Goal: Task Accomplishment & Management: Use online tool/utility

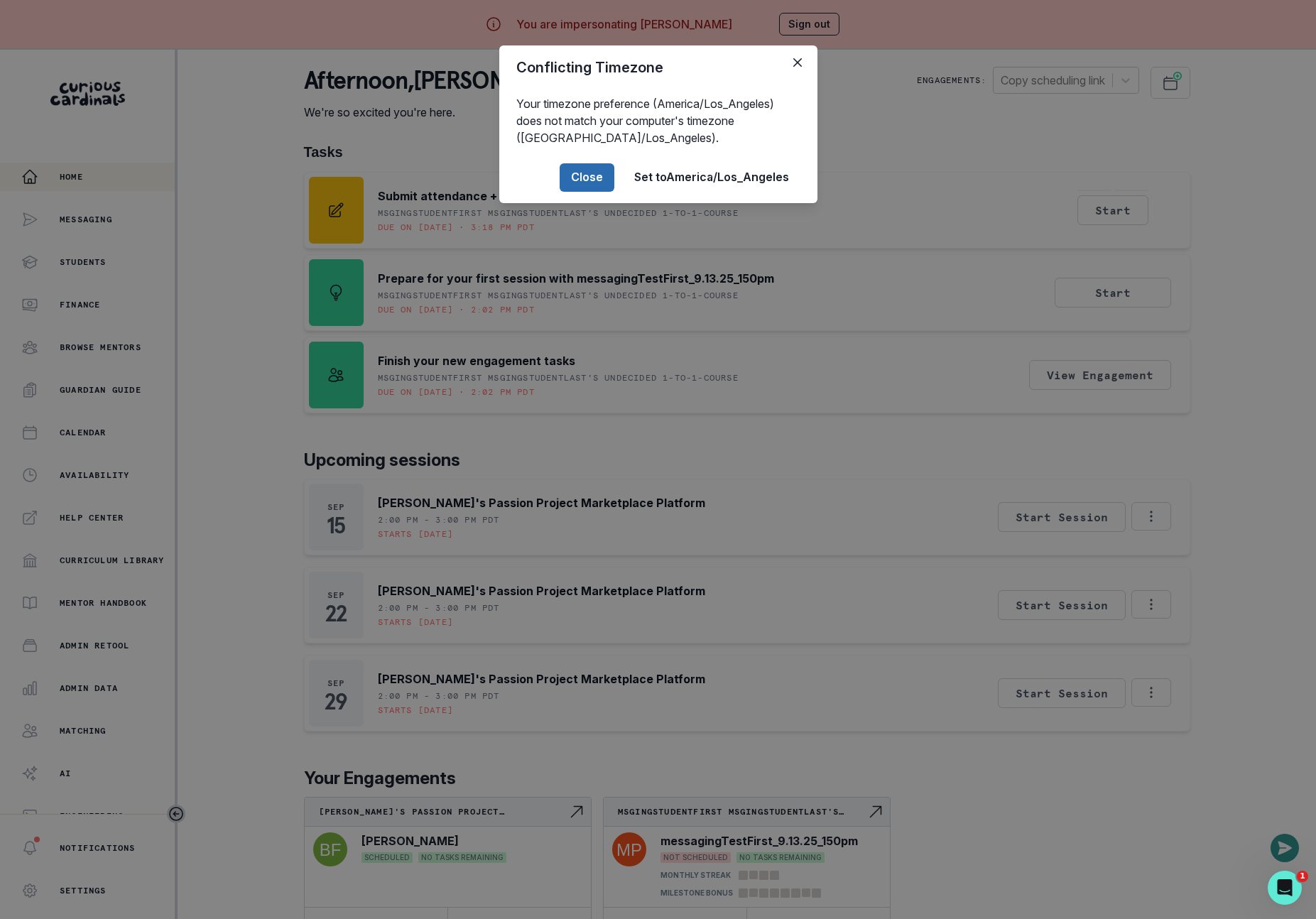
click at [592, 176] on button "Close" at bounding box center [587, 177] width 55 height 28
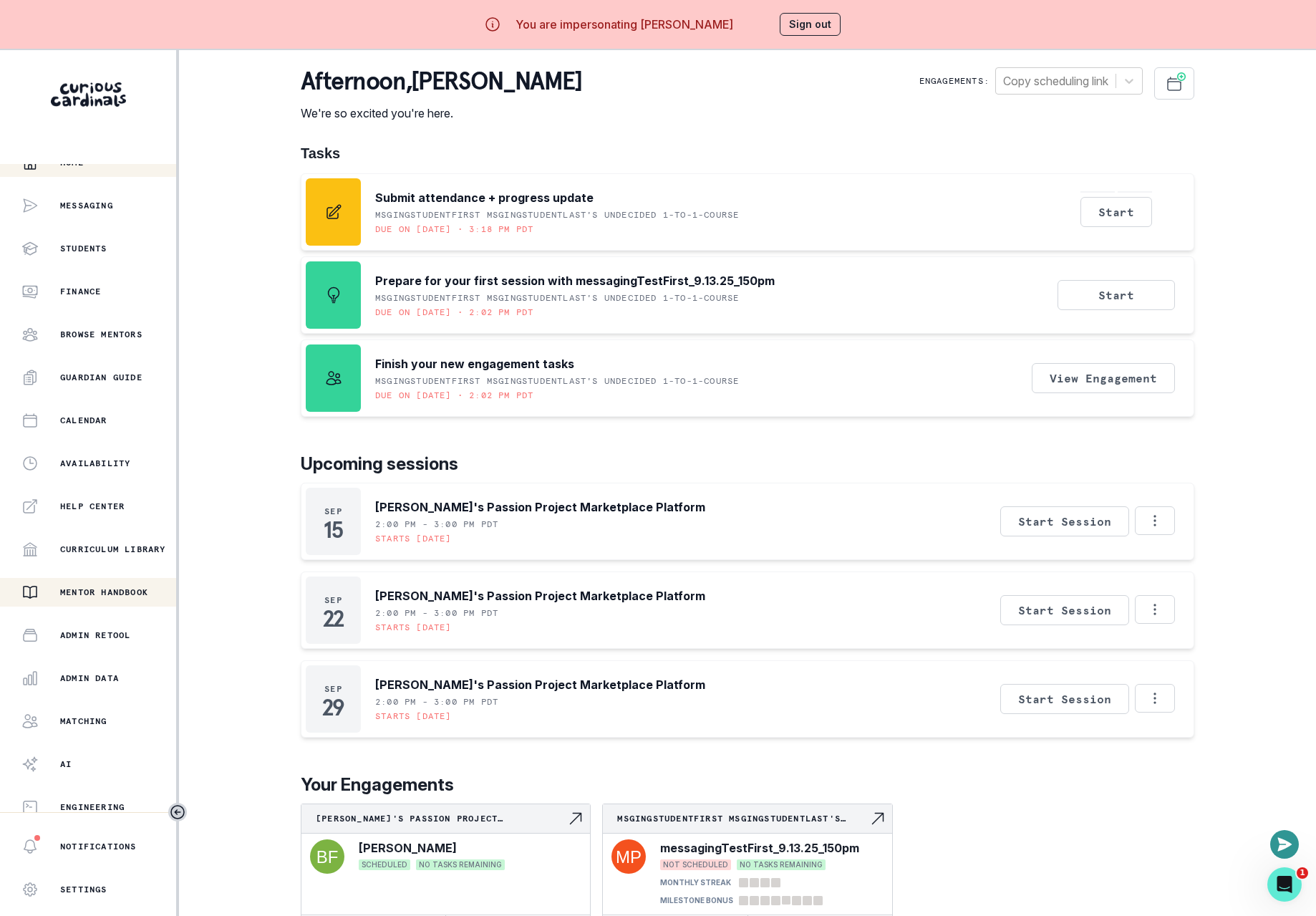
scroll to position [17, 0]
click at [95, 678] on p "Admin Data" at bounding box center [90, 677] width 59 height 12
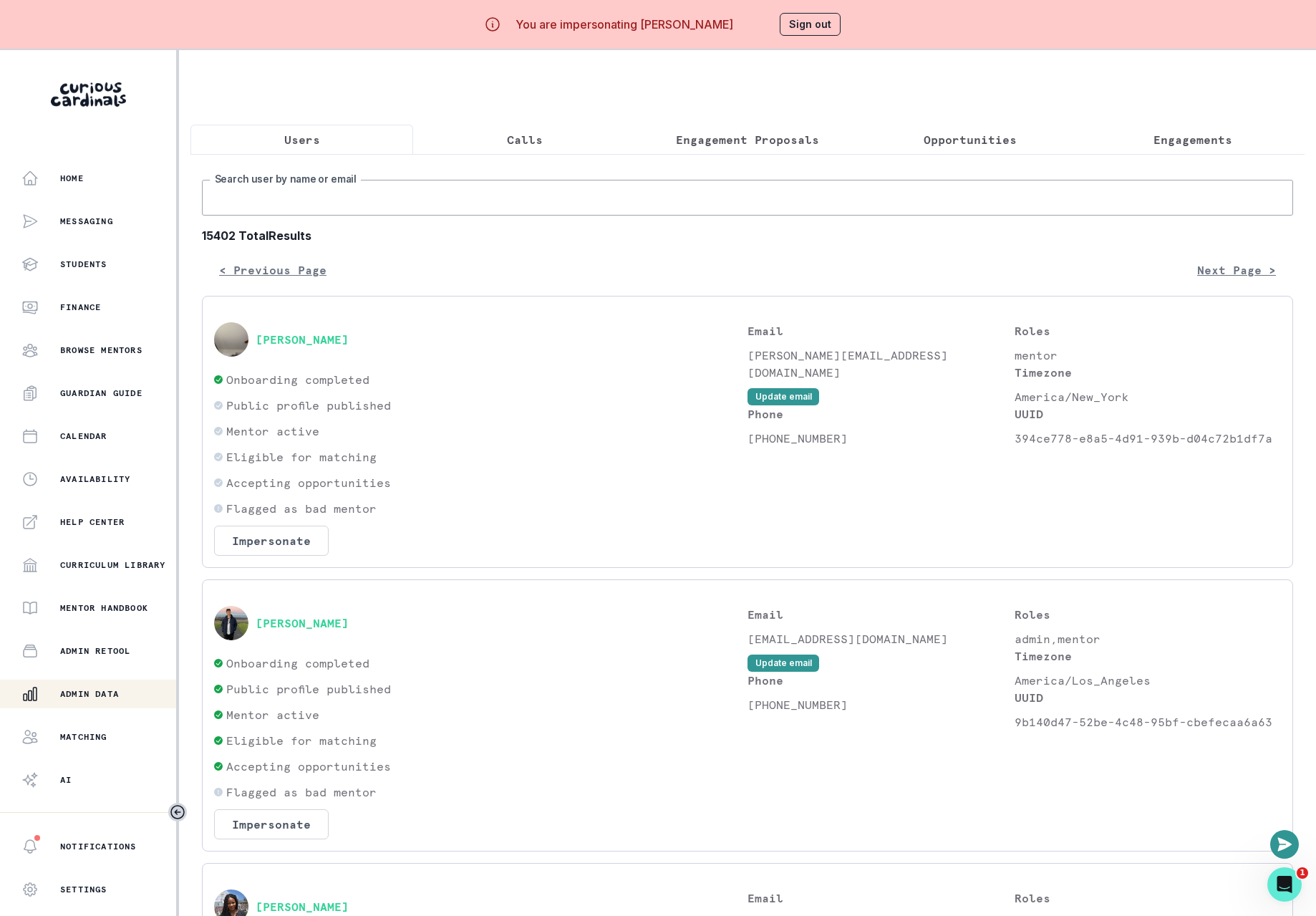
click at [441, 205] on input "Search user by name or email" at bounding box center [747, 197] width 1091 height 35
type input "skye"
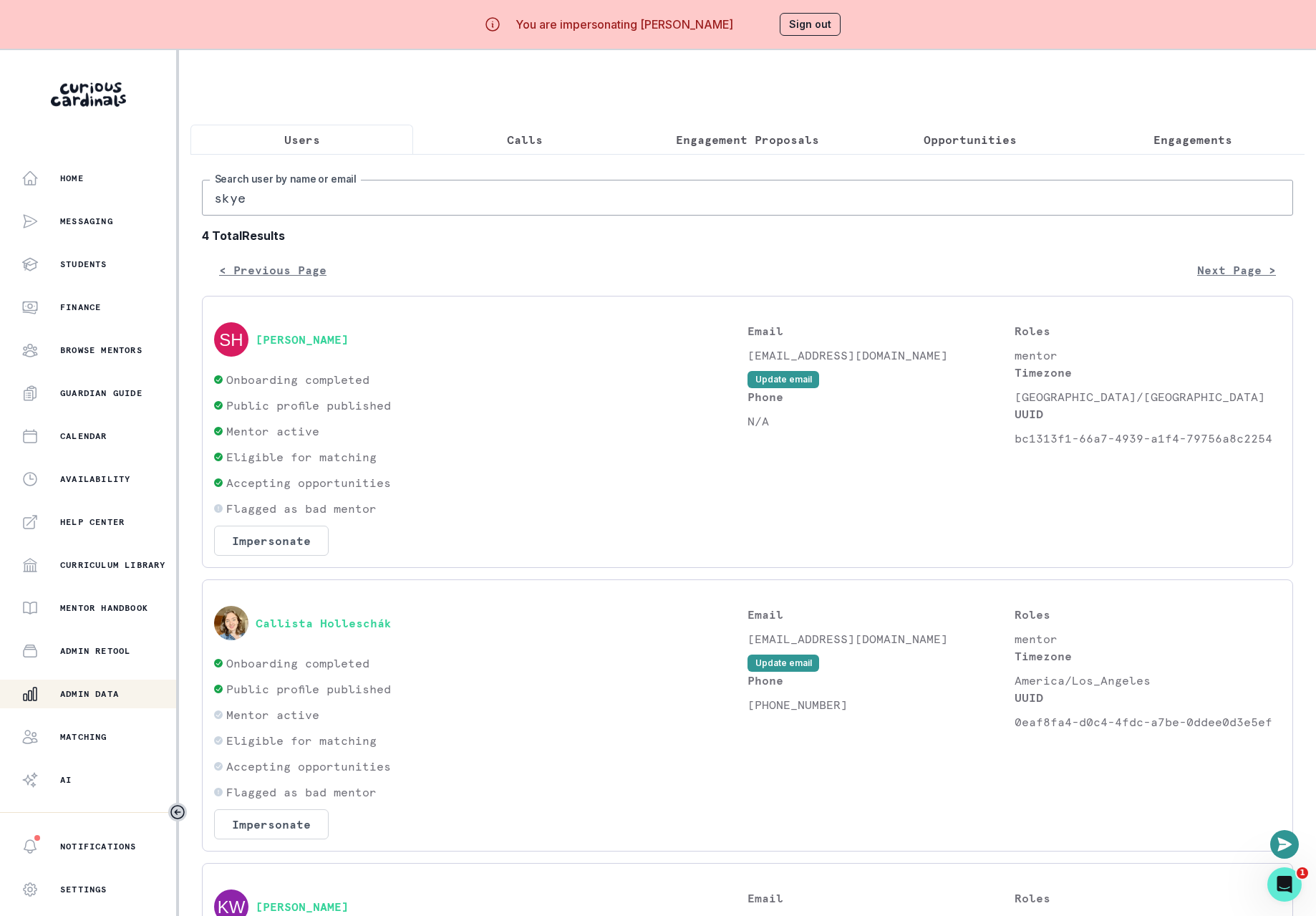
click at [439, 491] on div "Accepting opportunities" at bounding box center [480, 482] width 533 height 17
click at [279, 347] on button "[PERSON_NAME]" at bounding box center [302, 339] width 93 height 15
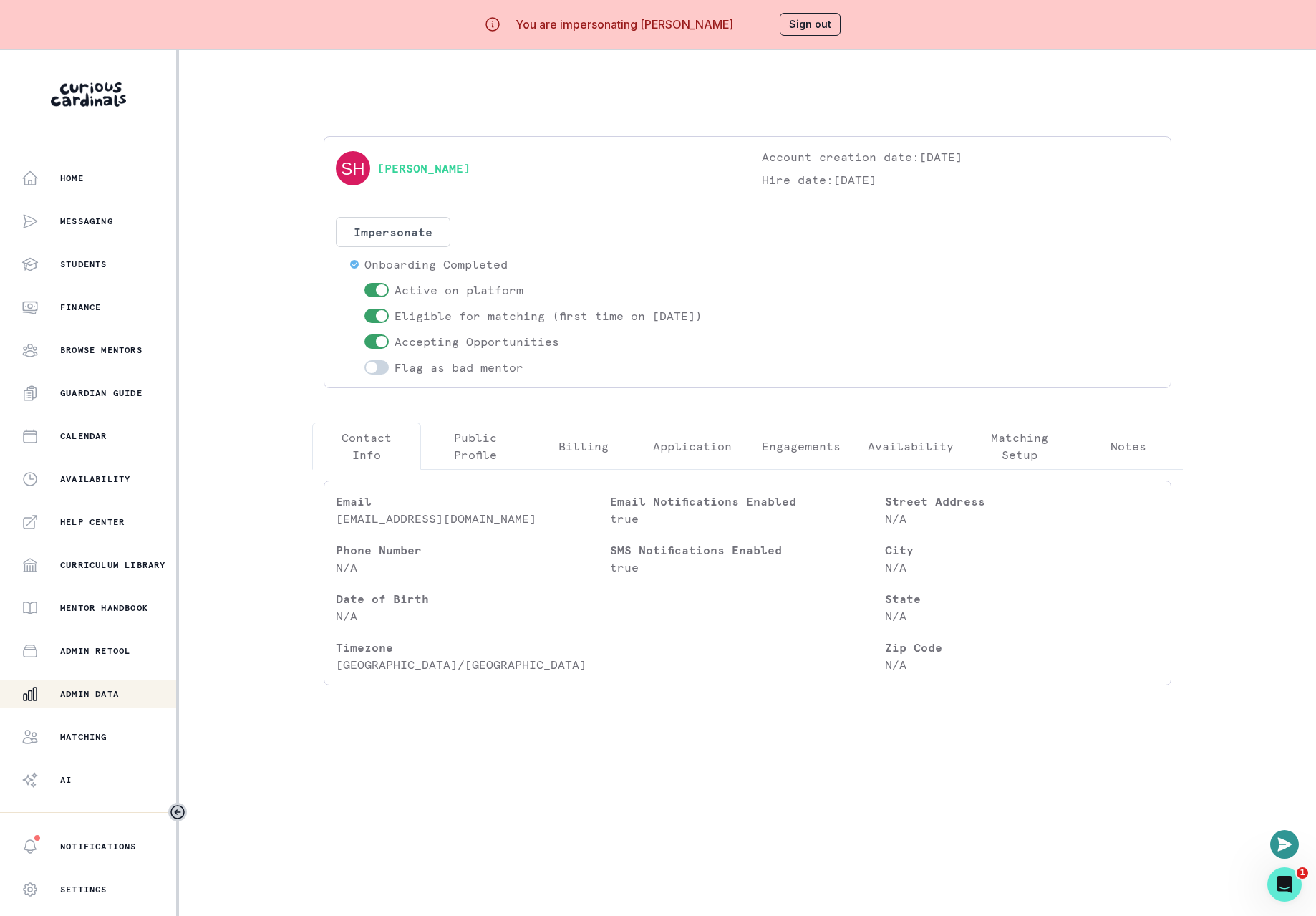
click at [859, 248] on div "[PERSON_NAME] Account creation date: [DATE] Hire date: [DATE] Impersonate Confi…" at bounding box center [747, 261] width 823 height 228
click at [1228, 313] on div "Home Messaging Students Finance Browse Mentors Guardian Guide Calendar Availabi…" at bounding box center [658, 508] width 1316 height 916
click at [413, 217] on button "Impersonate" at bounding box center [393, 232] width 114 height 31
click at [417, 227] on button "Impersonate" at bounding box center [393, 232] width 114 height 31
drag, startPoint x: 432, startPoint y: 236, endPoint x: 449, endPoint y: 318, distance: 83.7
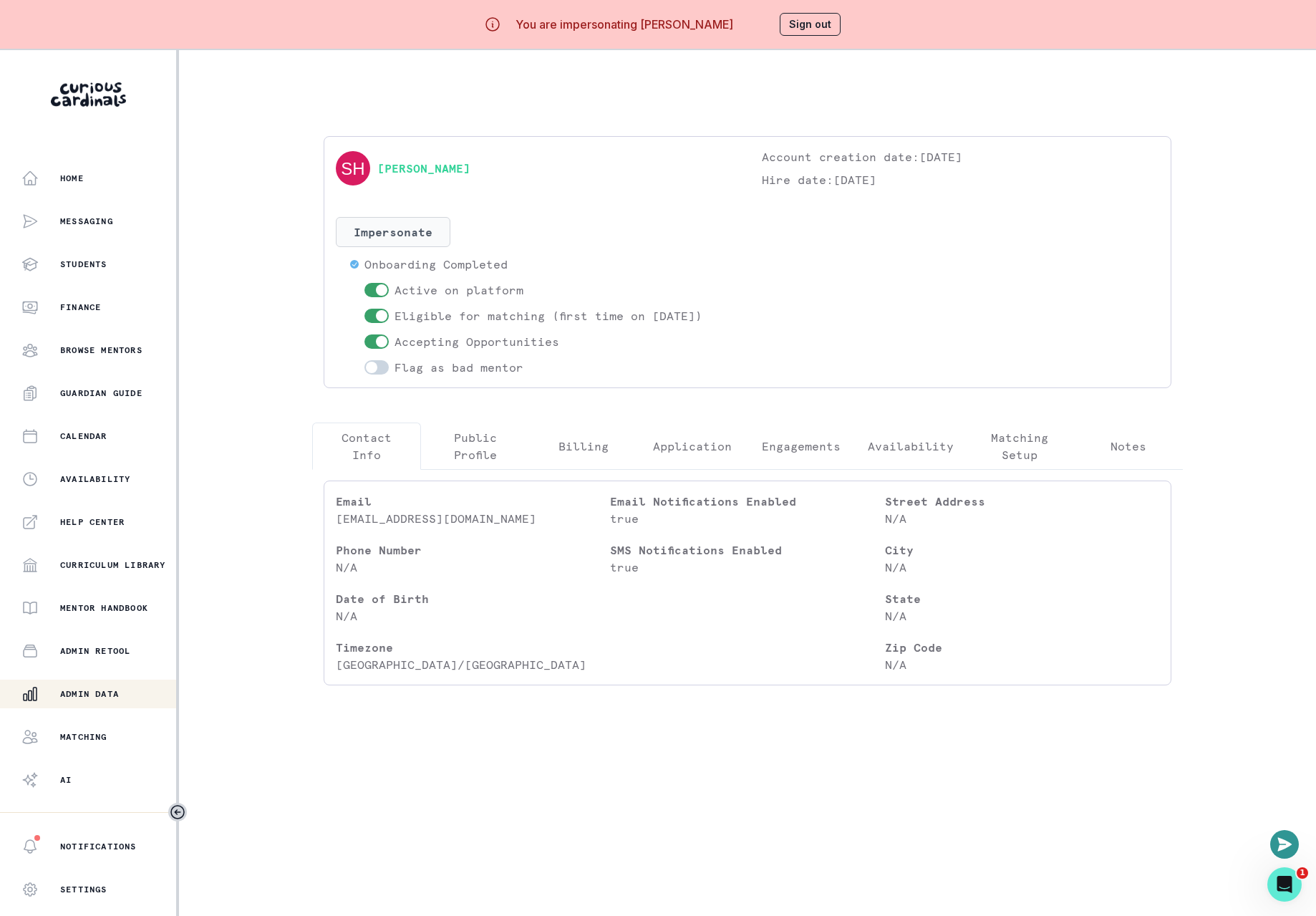
click at [432, 236] on button "Impersonate" at bounding box center [393, 232] width 114 height 31
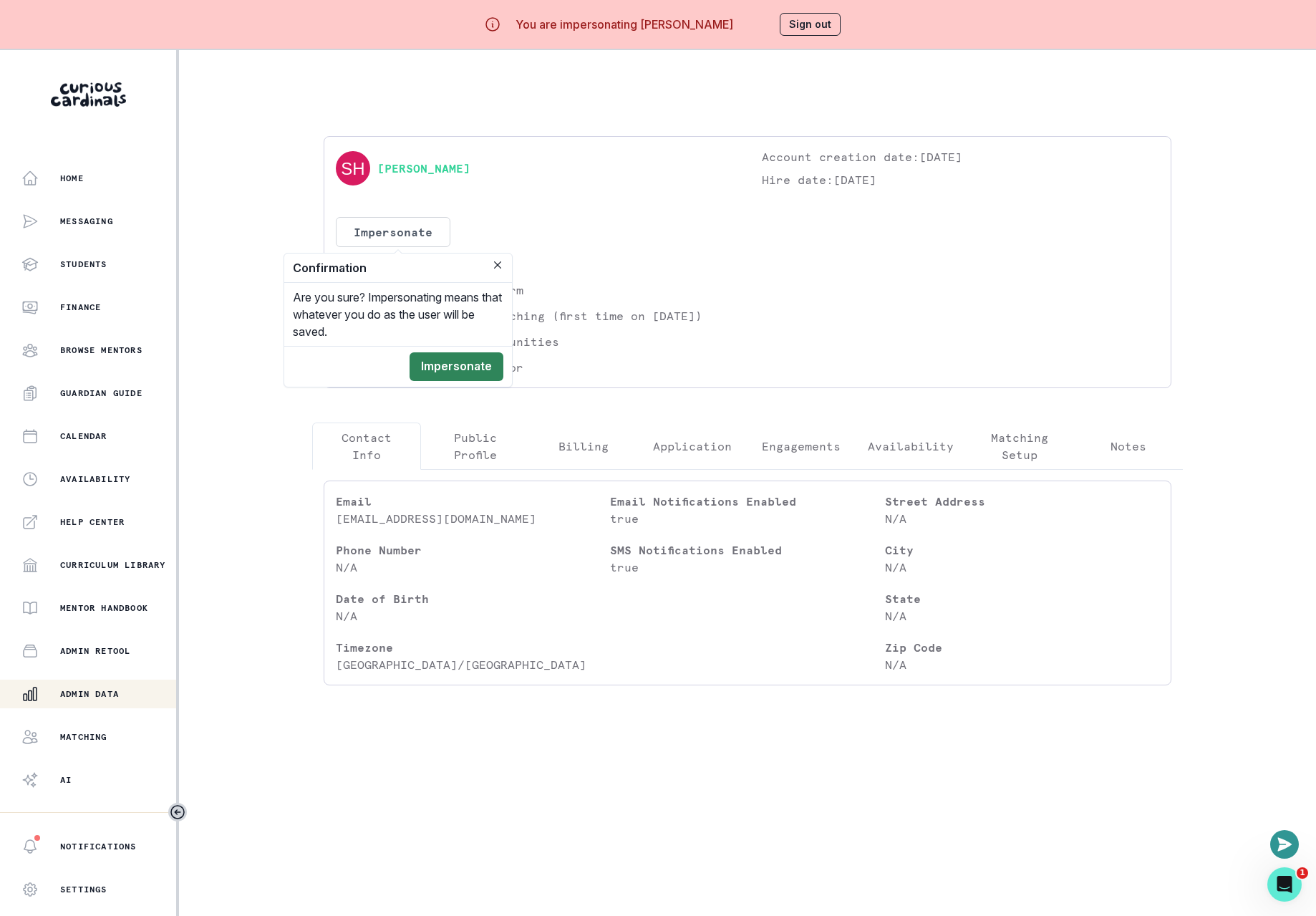
click at [458, 360] on button "Impersonate" at bounding box center [455, 366] width 94 height 29
